Goal: Information Seeking & Learning: Learn about a topic

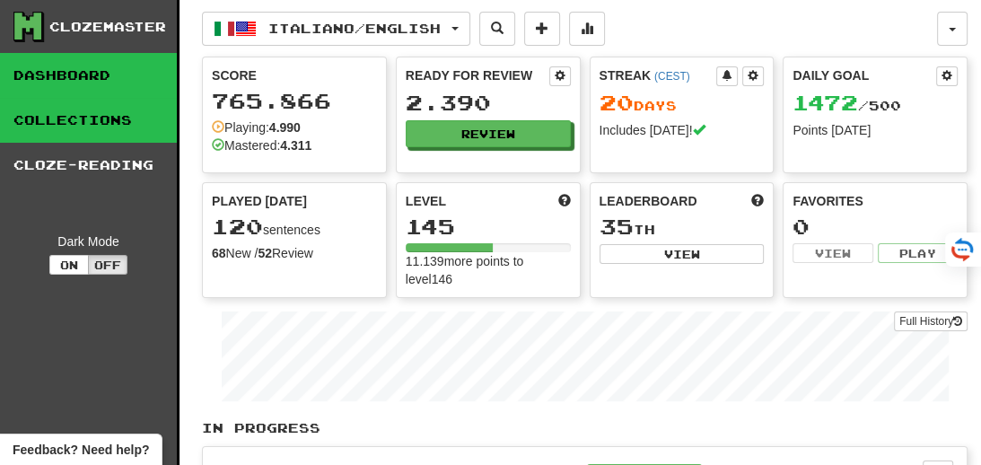
click at [91, 112] on link "Collections" at bounding box center [88, 120] width 177 height 45
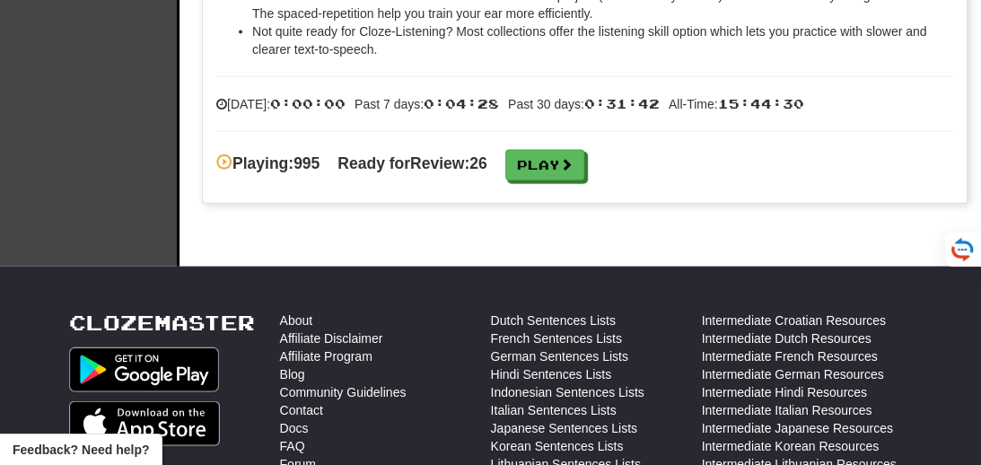
scroll to position [2919, 0]
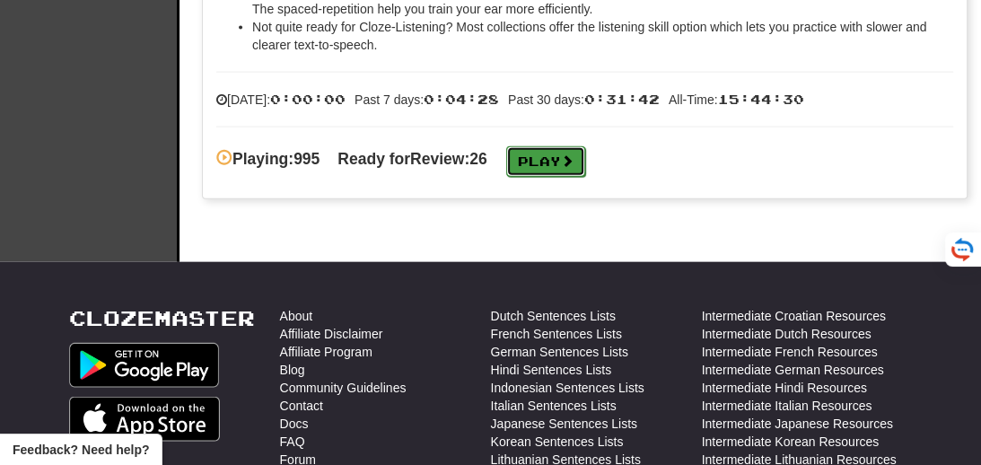
click at [557, 167] on link "Play" at bounding box center [545, 161] width 79 height 31
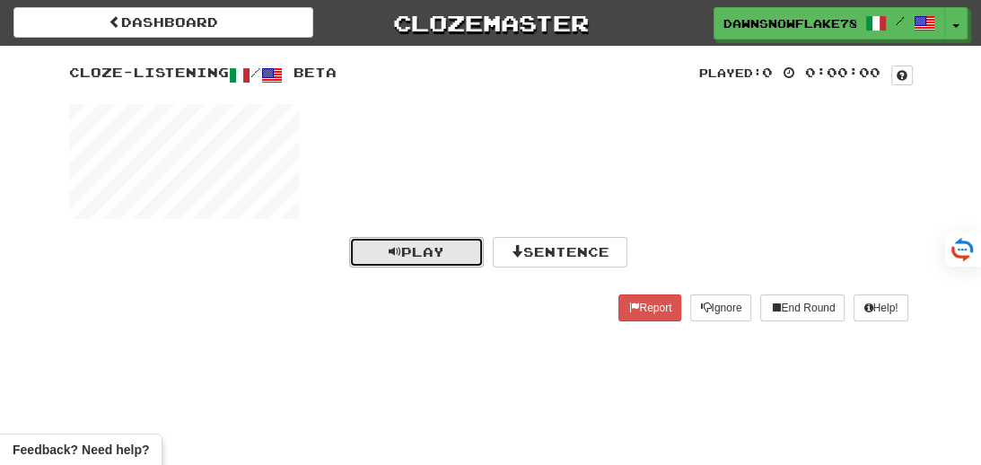
click at [436, 238] on button "Play" at bounding box center [416, 252] width 135 height 31
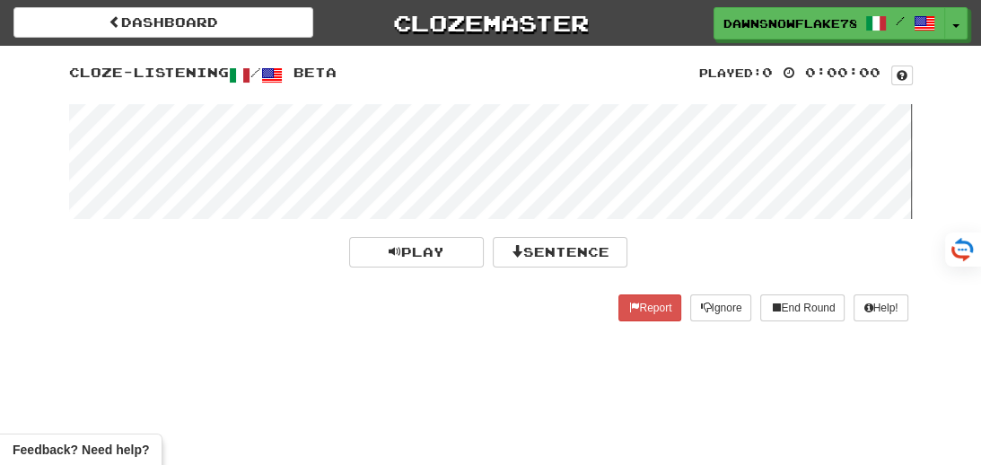
click at [165, 145] on wave at bounding box center [491, 161] width 844 height 115
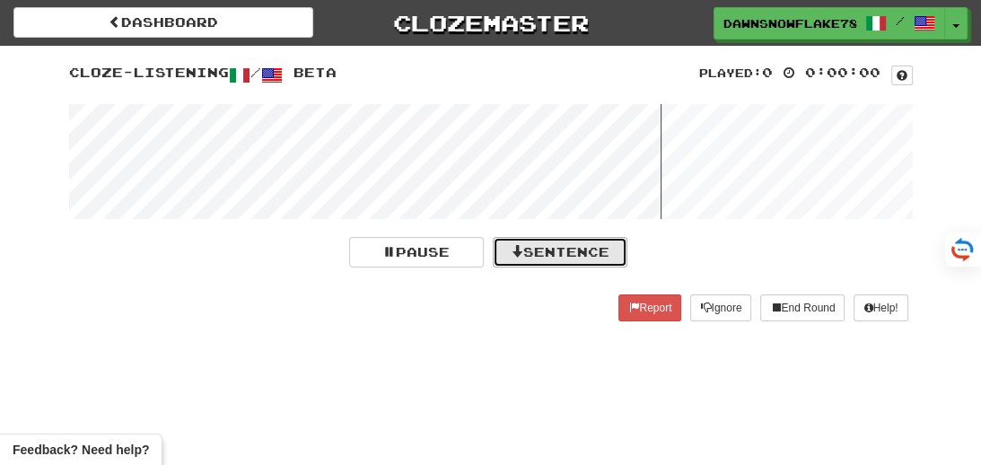
click at [563, 243] on button "Sentence" at bounding box center [560, 252] width 135 height 31
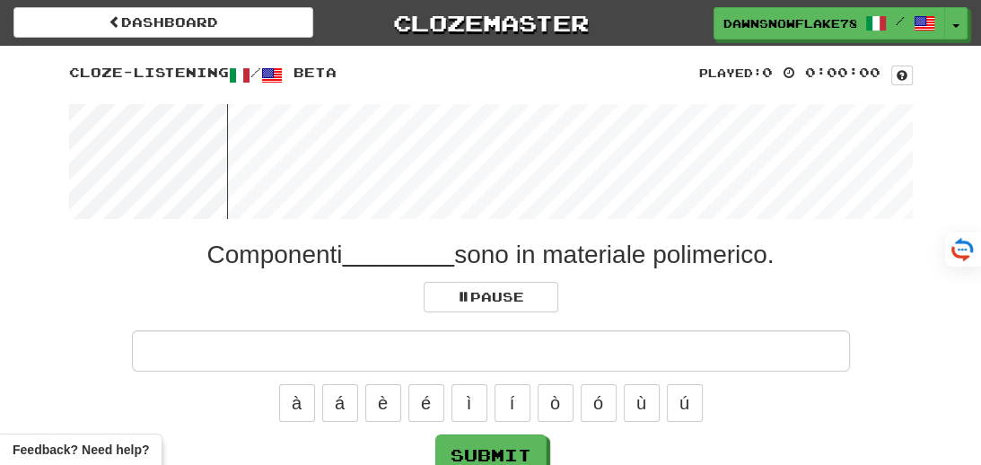
click at [529, 357] on input "text" at bounding box center [491, 350] width 718 height 41
type input "*********"
click button "Submit" at bounding box center [490, 454] width 111 height 41
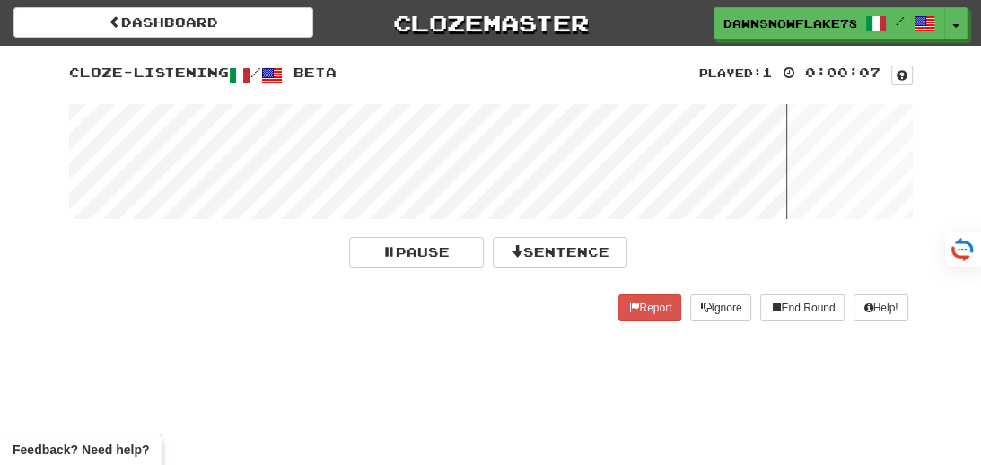
click at [166, 147] on wave at bounding box center [491, 161] width 844 height 115
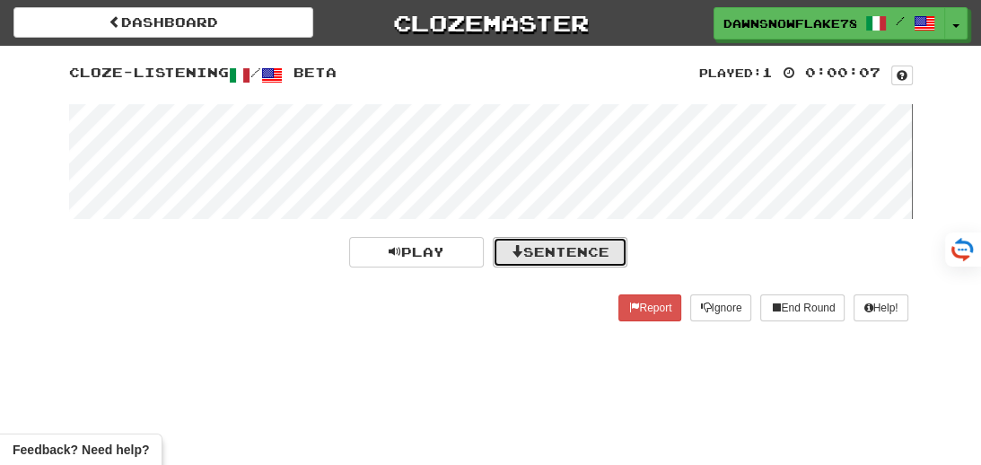
click at [579, 241] on button "Sentence" at bounding box center [560, 252] width 135 height 31
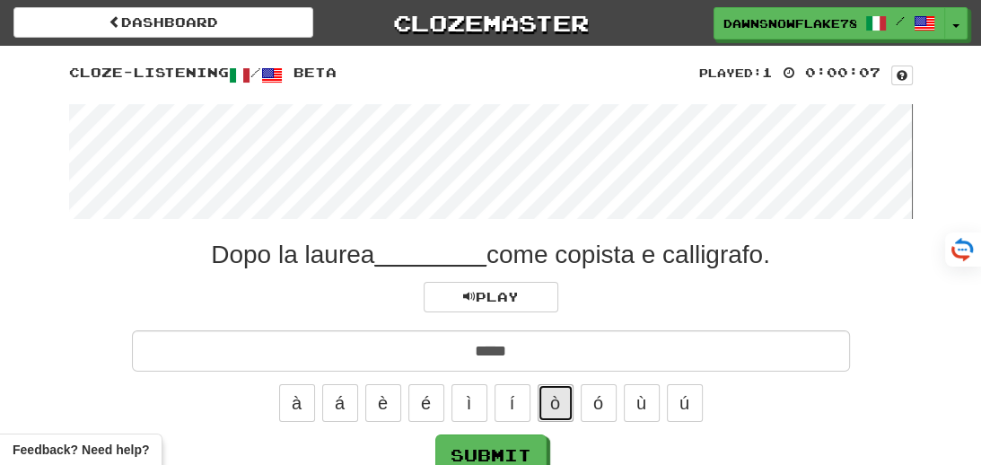
click at [566, 398] on button "ò" at bounding box center [556, 403] width 36 height 38
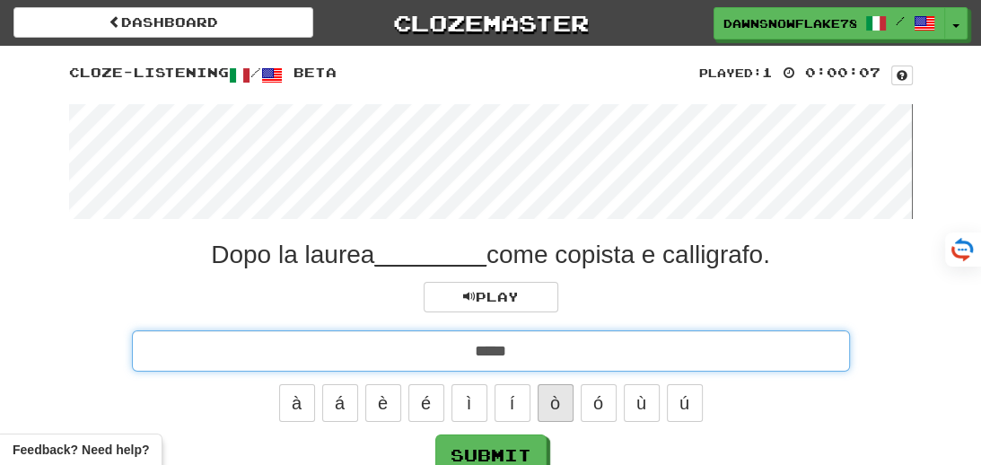
type input "******"
click button "Submit" at bounding box center [490, 454] width 111 height 41
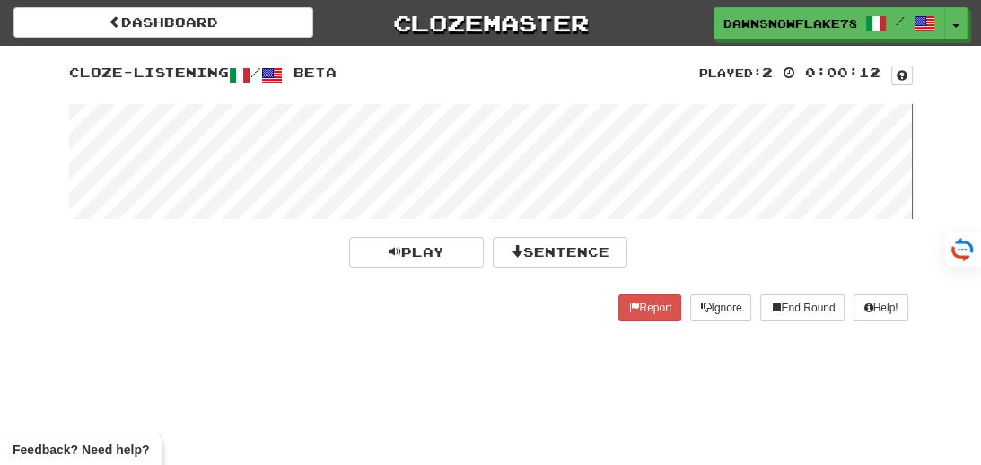
click at [173, 185] on wave at bounding box center [491, 161] width 844 height 115
click at [142, 153] on wave at bounding box center [491, 161] width 844 height 115
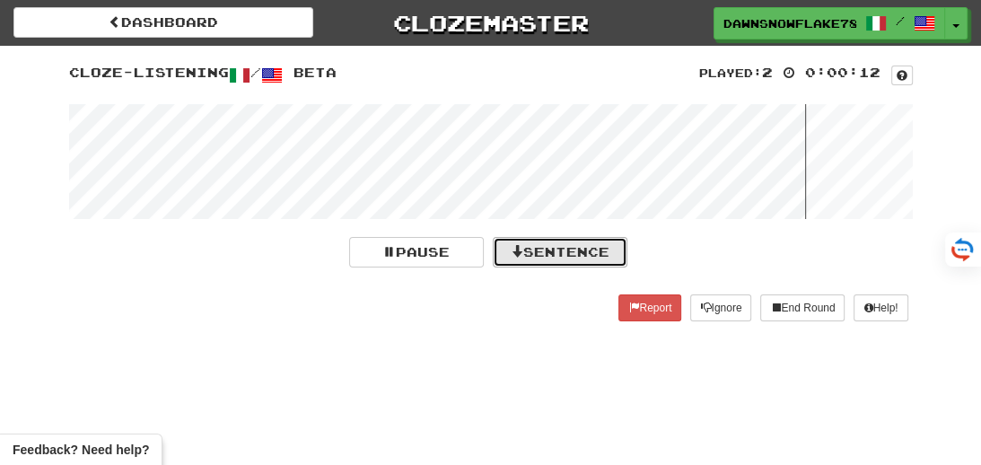
click at [577, 262] on button "Sentence" at bounding box center [560, 252] width 135 height 31
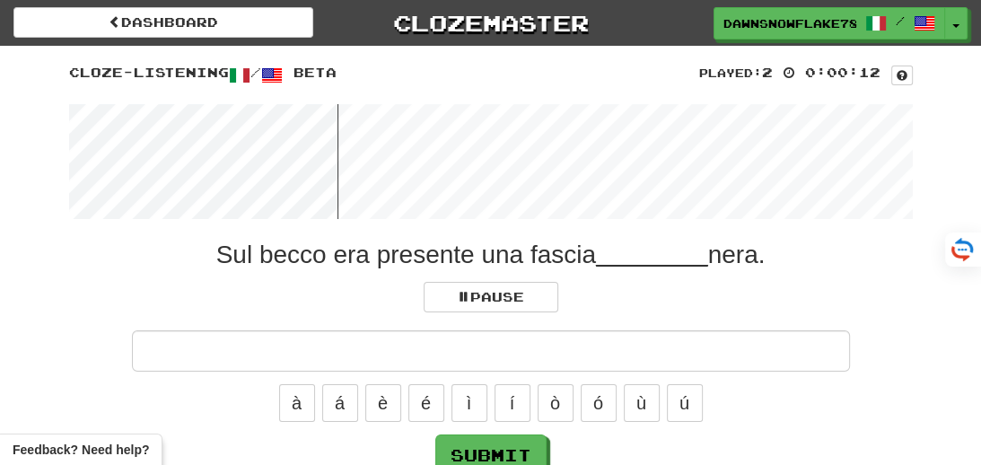
click at [577, 349] on input "text" at bounding box center [491, 350] width 718 height 41
type input "*********"
click button "Submit" at bounding box center [490, 454] width 111 height 41
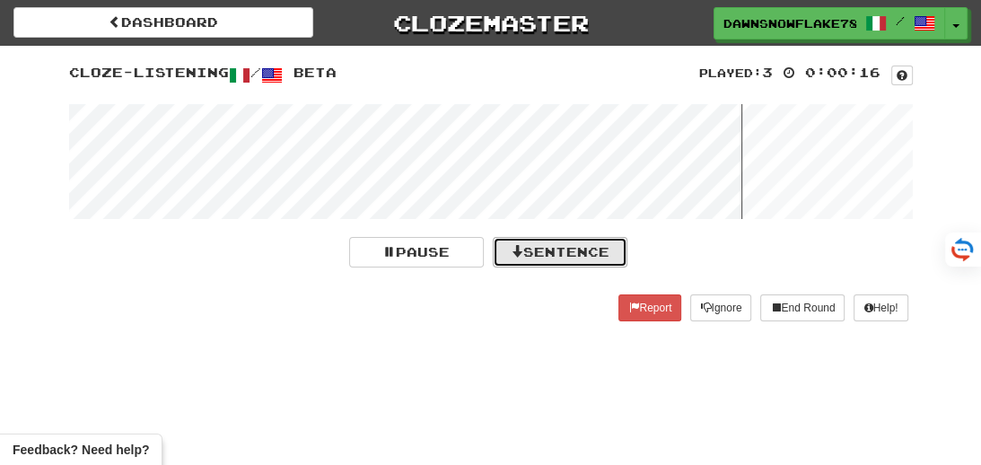
click at [529, 250] on button "Sentence" at bounding box center [560, 252] width 135 height 31
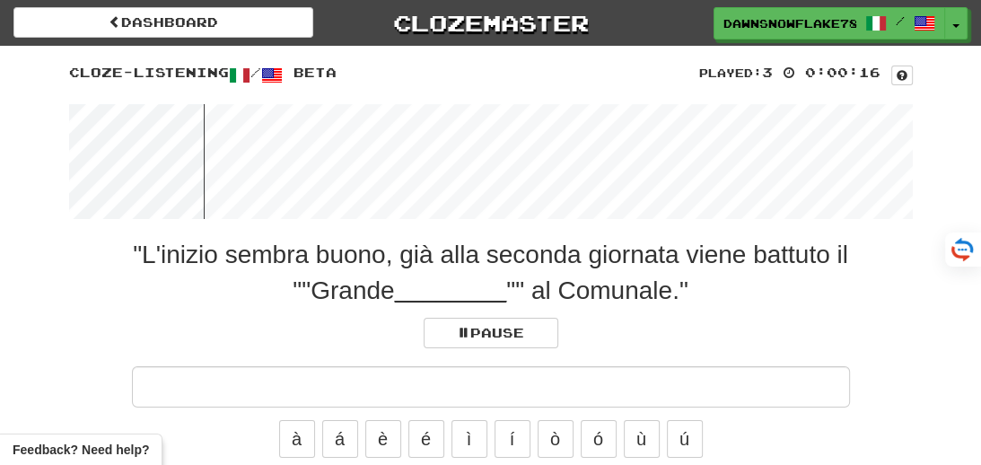
click at [572, 395] on input "text" at bounding box center [491, 386] width 718 height 41
type input "******"
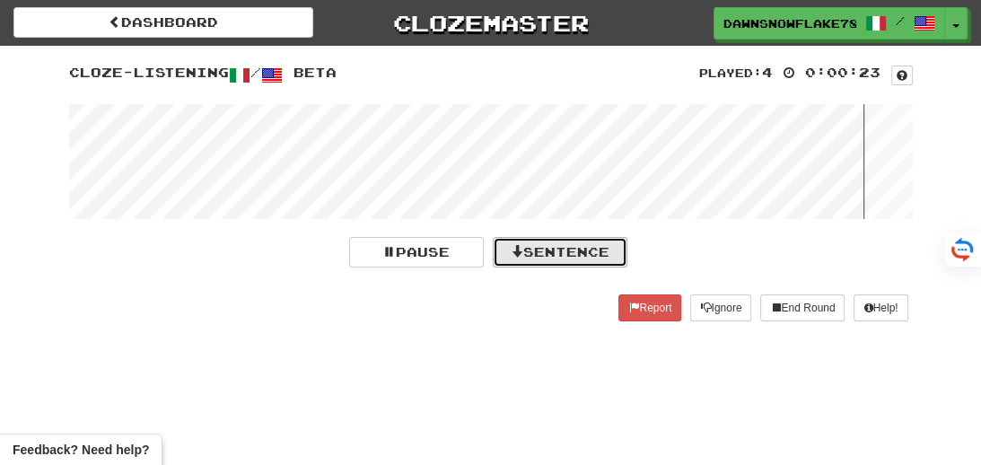
click at [565, 250] on button "Sentence" at bounding box center [560, 252] width 135 height 31
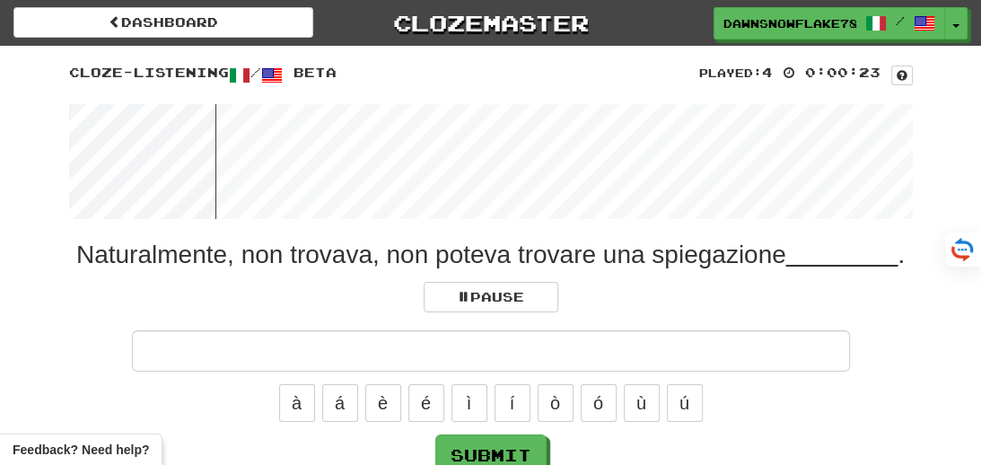
click at [557, 329] on div "Naturalmente, non trovava, non poteva trovare una spiegazione ________ . Pause …" at bounding box center [491, 356] width 844 height 239
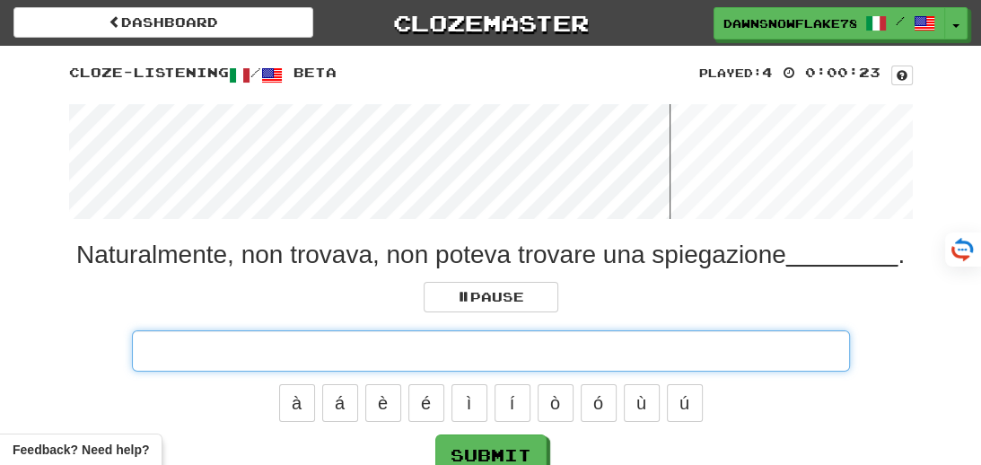
click at [522, 352] on input "text" at bounding box center [491, 350] width 718 height 41
type input "******"
click button "Submit" at bounding box center [490, 454] width 111 height 41
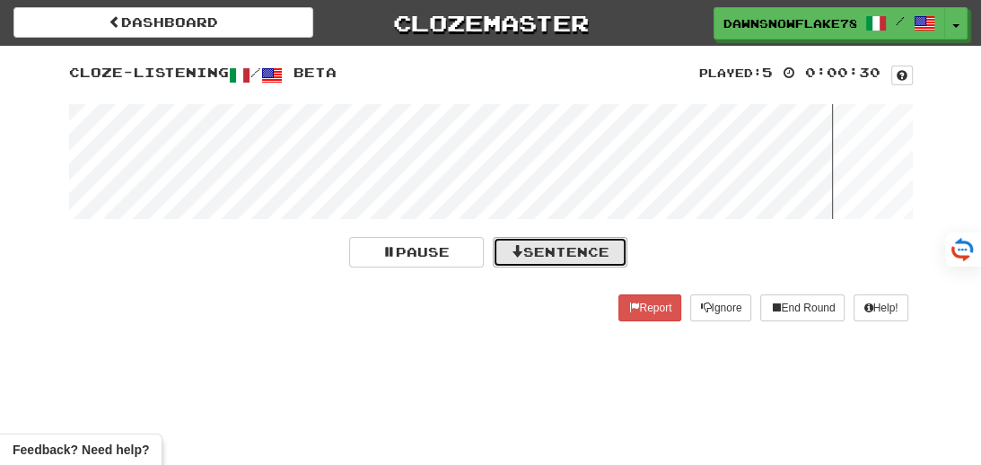
click at [557, 248] on button "Sentence" at bounding box center [560, 252] width 135 height 31
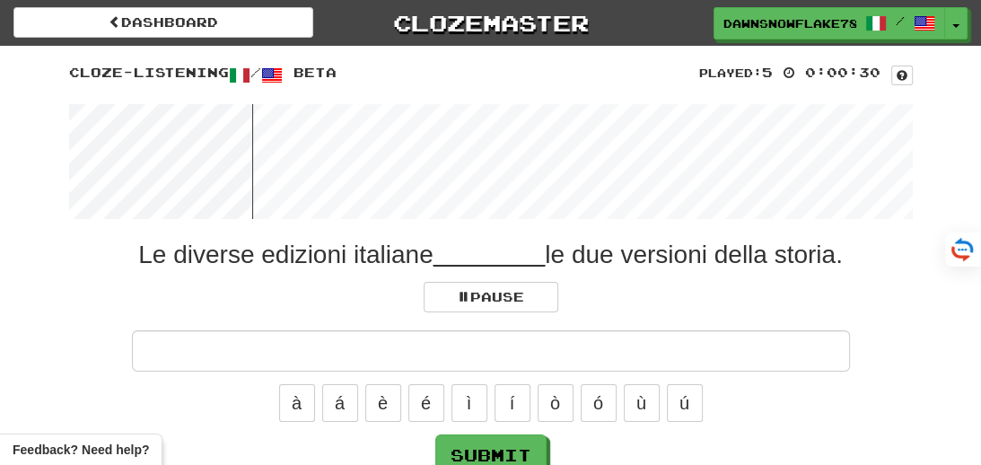
click at [544, 346] on input "text" at bounding box center [491, 350] width 718 height 41
type input "**********"
click button "Submit" at bounding box center [490, 454] width 111 height 41
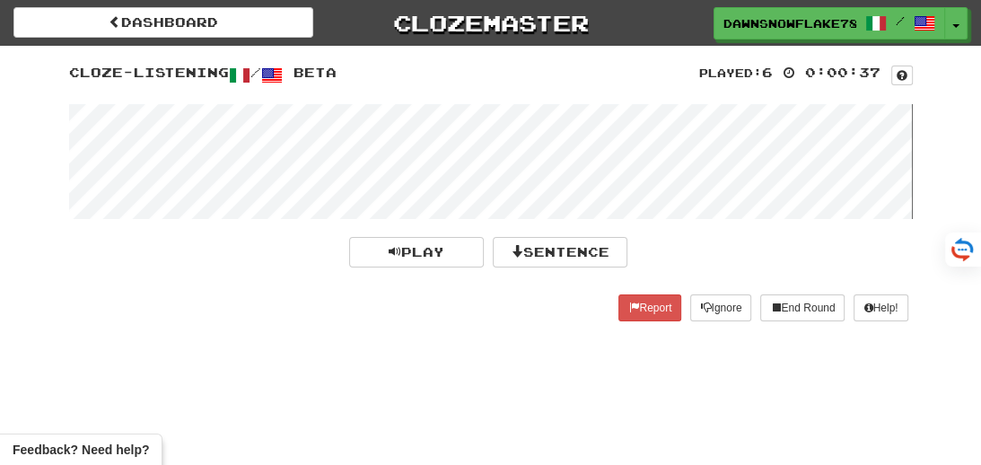
click at [126, 156] on wave at bounding box center [491, 161] width 844 height 115
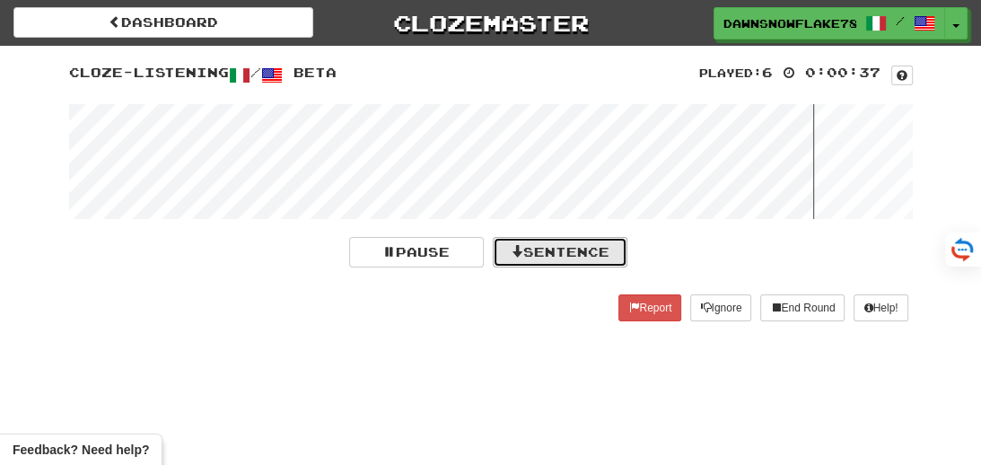
click at [559, 248] on button "Sentence" at bounding box center [560, 252] width 135 height 31
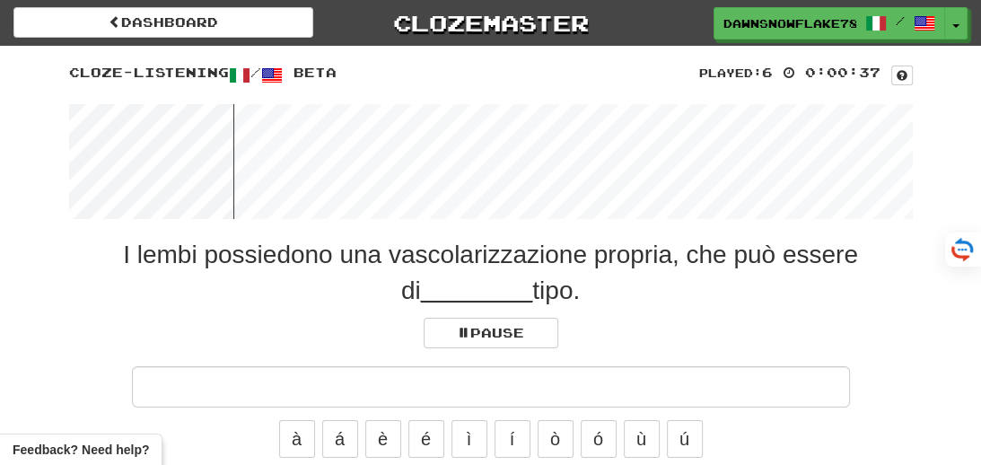
click at [519, 395] on input "text" at bounding box center [491, 386] width 718 height 41
type input "*****"
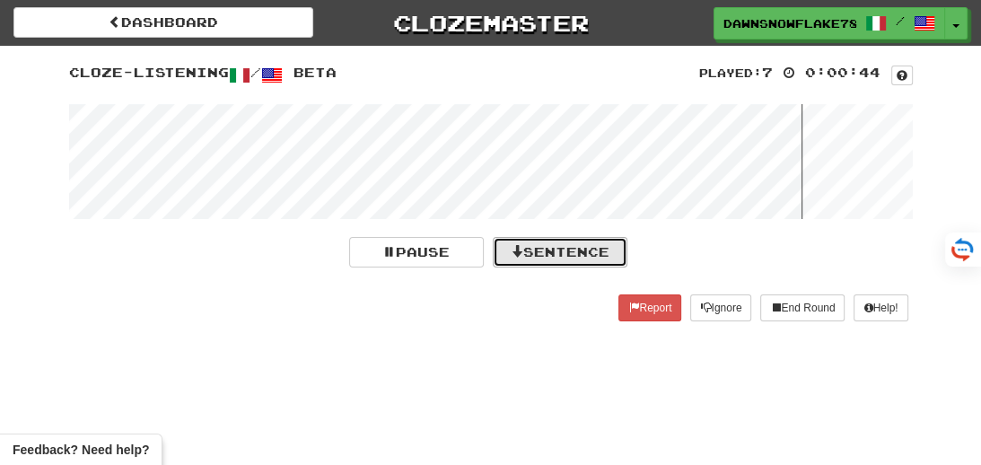
click at [555, 254] on button "Sentence" at bounding box center [560, 252] width 135 height 31
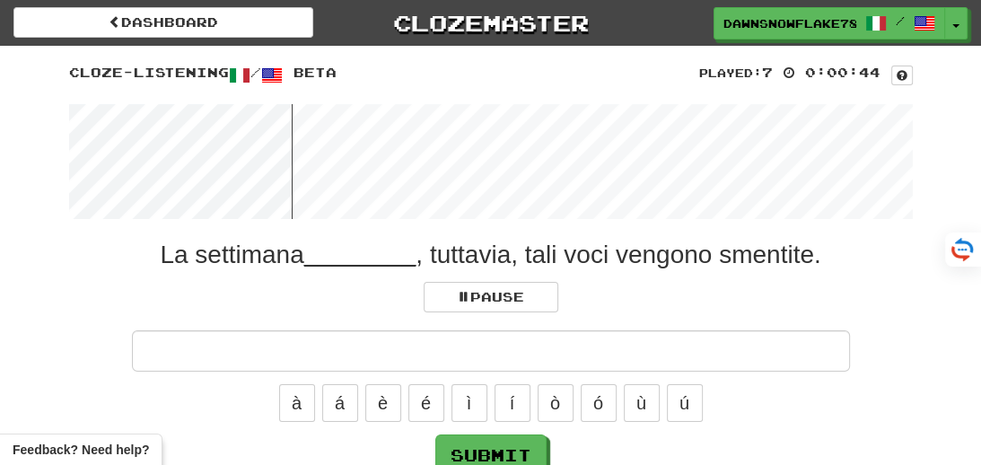
click at [555, 254] on div "La settimana ________ , tuttavia, tali voci vengono smentite." at bounding box center [491, 255] width 844 height 36
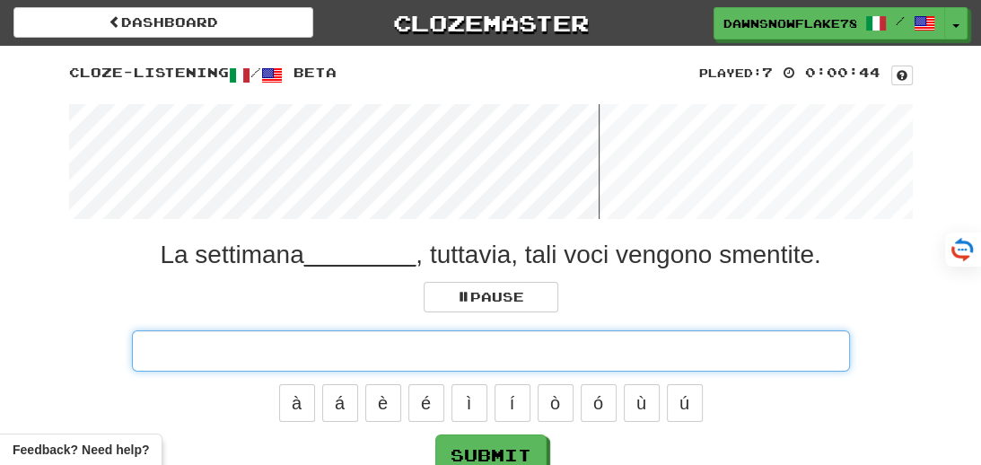
click at [529, 334] on input "text" at bounding box center [491, 350] width 718 height 41
type input "**********"
click button "Submit" at bounding box center [490, 454] width 111 height 41
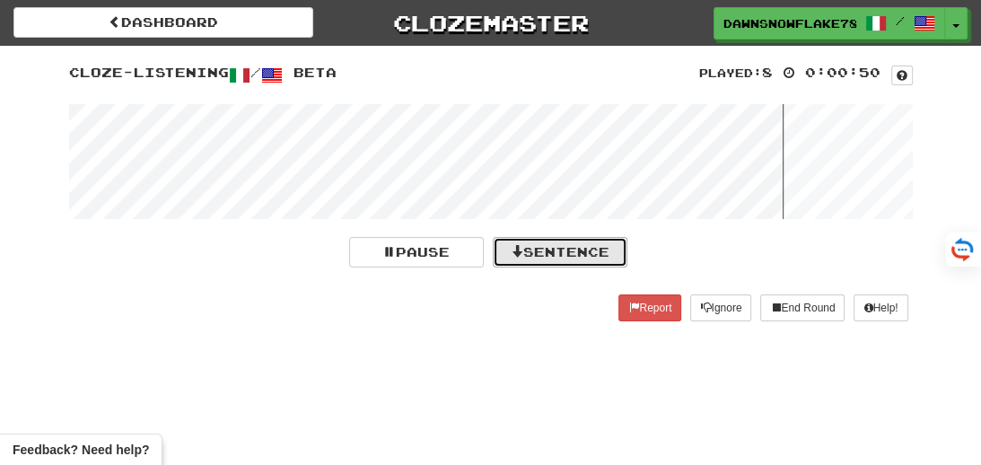
click at [551, 257] on button "Sentence" at bounding box center [560, 252] width 135 height 31
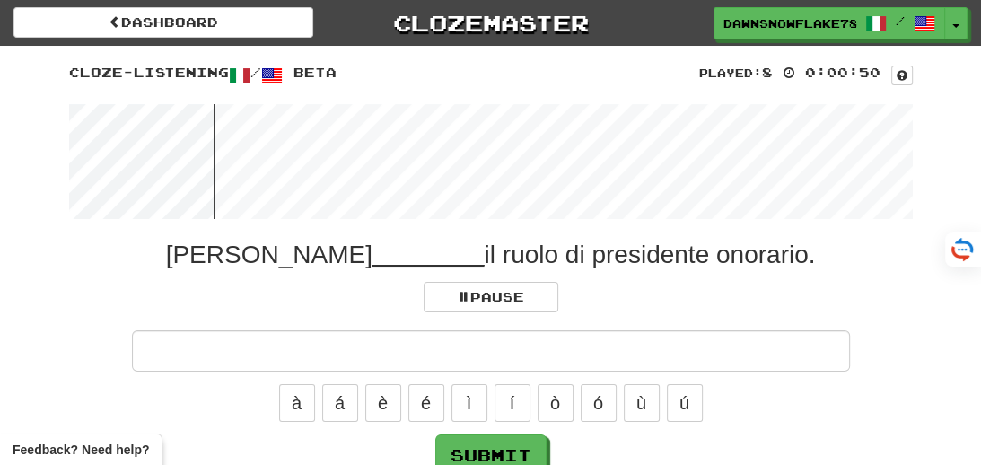
click at [552, 355] on input "text" at bounding box center [491, 350] width 718 height 41
click at [250, 158] on wave at bounding box center [491, 161] width 844 height 115
click at [299, 158] on wave at bounding box center [491, 161] width 844 height 115
click at [327, 151] on wave at bounding box center [491, 161] width 844 height 115
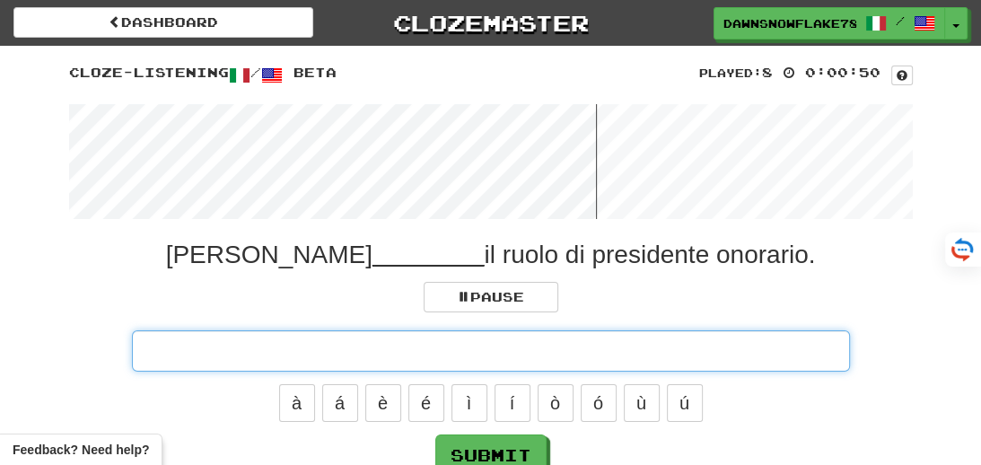
click at [451, 338] on input "text" at bounding box center [491, 350] width 718 height 41
type input "*******"
click button "Submit" at bounding box center [490, 454] width 111 height 41
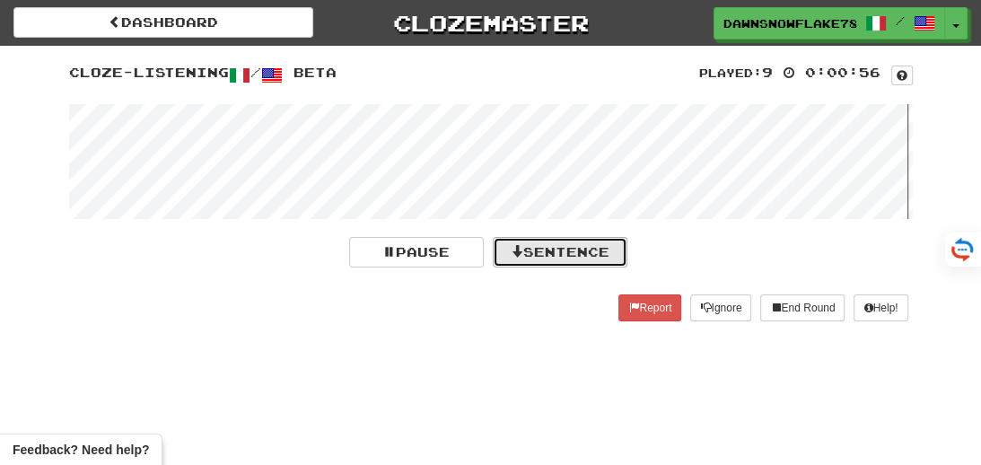
click at [556, 264] on button "Sentence" at bounding box center [560, 252] width 135 height 31
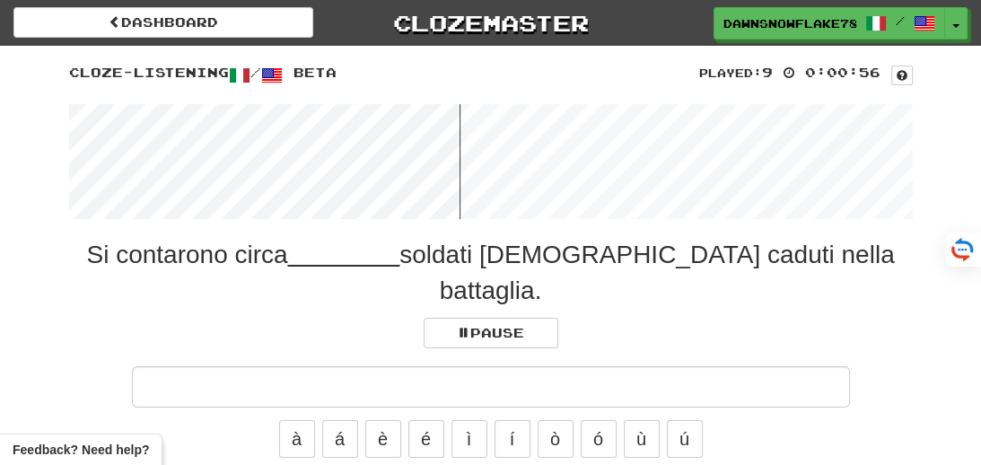
click at [556, 264] on div "Si contarono circa ________ soldati tedeschi caduti nella battaglia." at bounding box center [491, 273] width 844 height 72
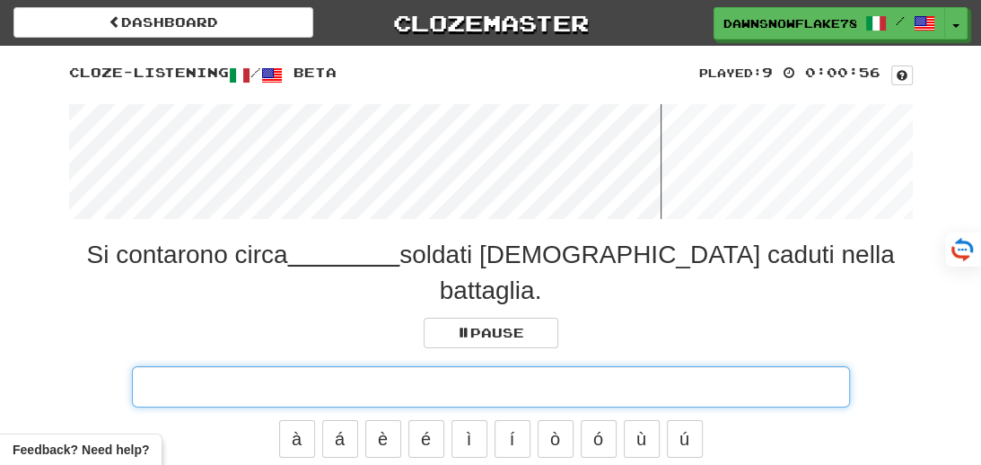
click at [522, 366] on input "text" at bounding box center [491, 386] width 718 height 41
type input "********"
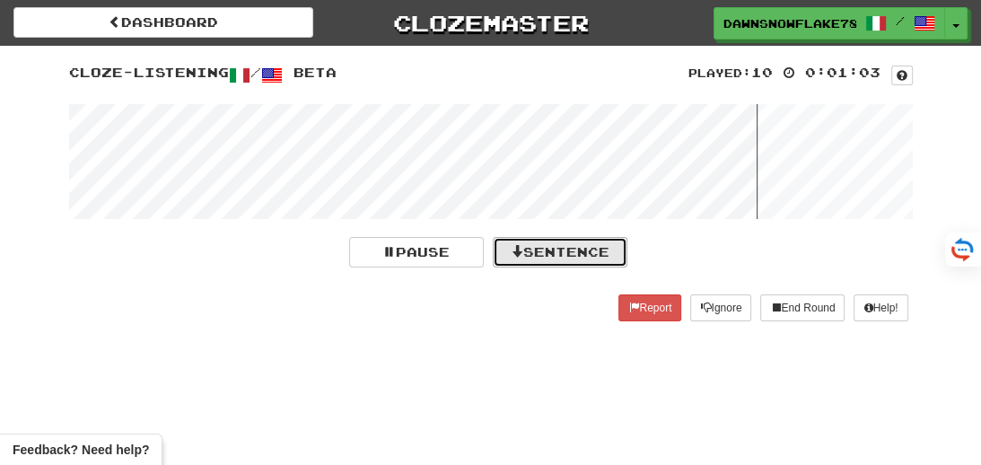
click at [570, 252] on button "Sentence" at bounding box center [560, 252] width 135 height 31
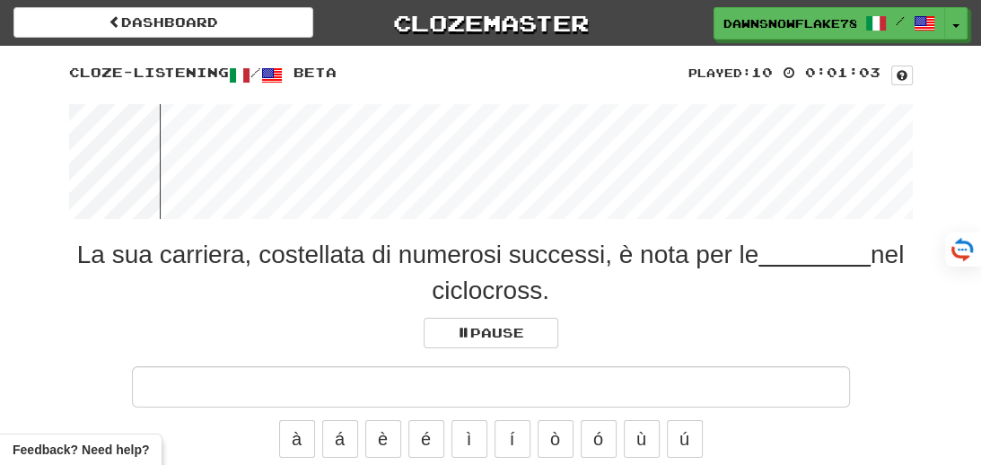
click at [581, 396] on input "text" at bounding box center [491, 386] width 718 height 41
type input "********"
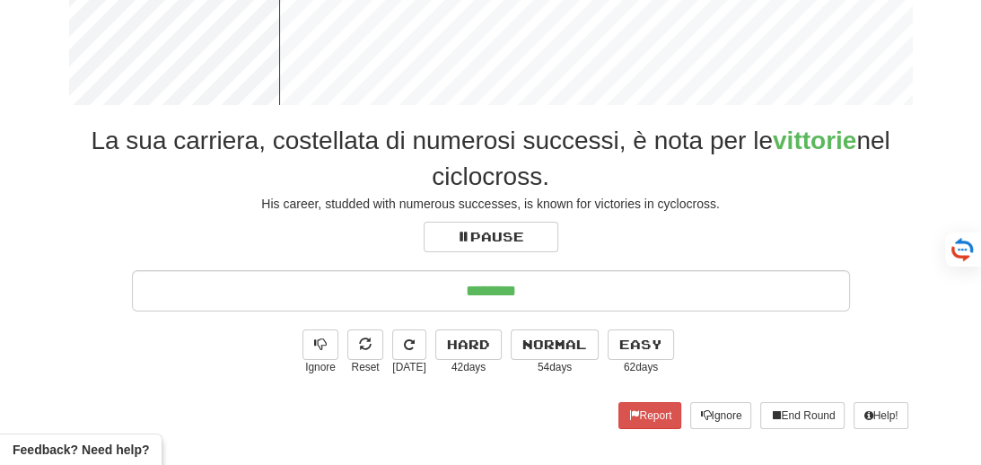
scroll to position [133, 0]
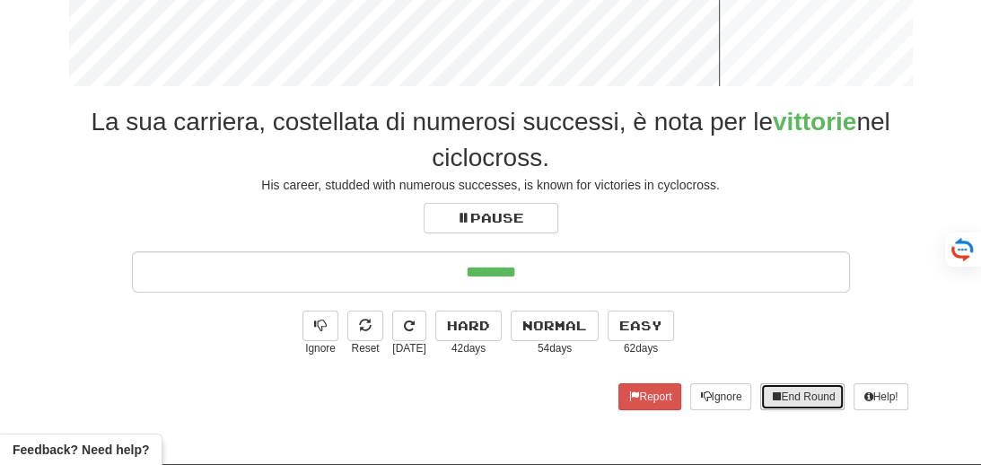
click at [790, 398] on button "End Round" at bounding box center [802, 396] width 84 height 27
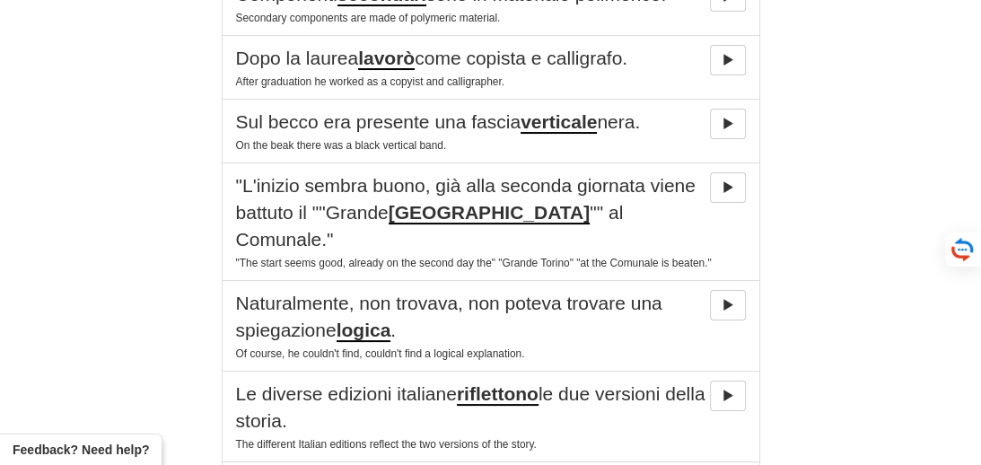
scroll to position [550, 0]
